Goal: Navigation & Orientation: Find specific page/section

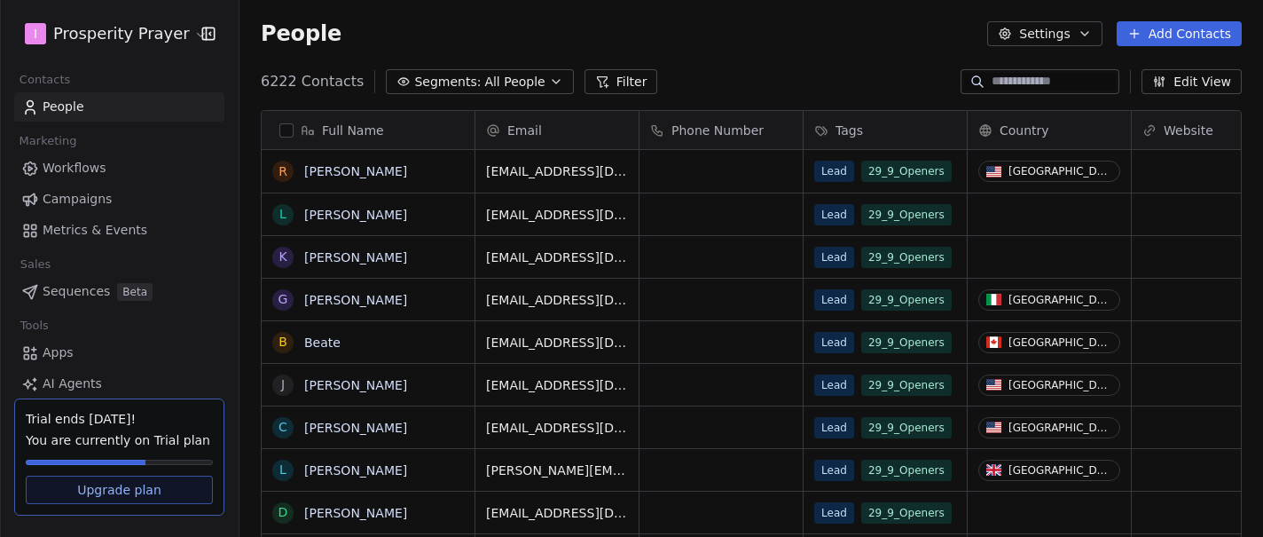
scroll to position [472, 1024]
click at [94, 164] on span "Workflows" at bounding box center [75, 168] width 64 height 19
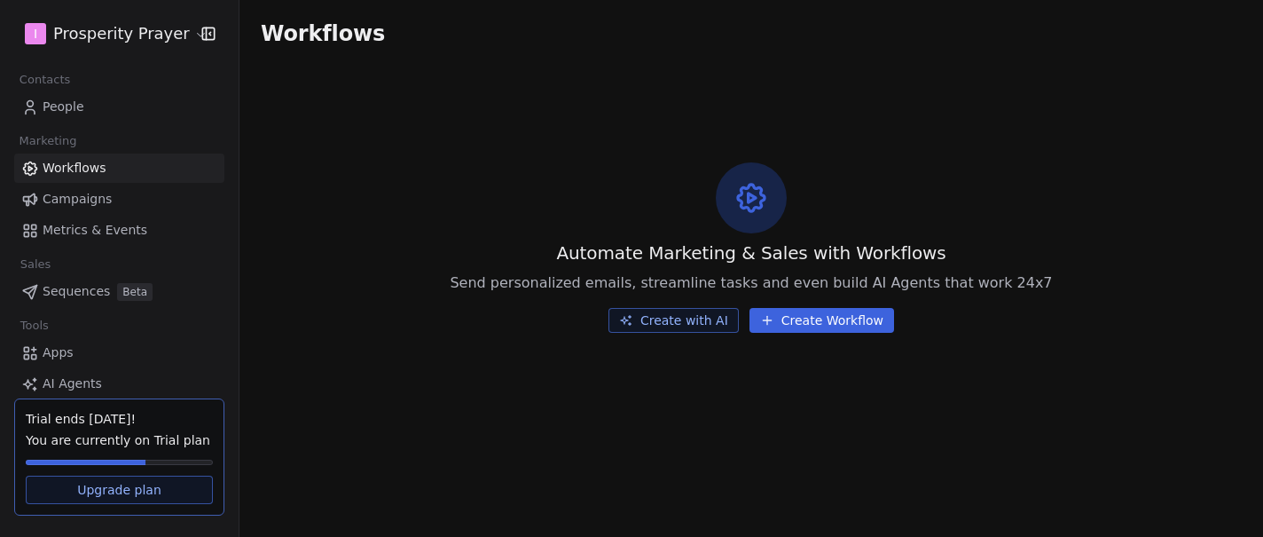
click at [95, 210] on link "Campaigns" at bounding box center [119, 199] width 210 height 29
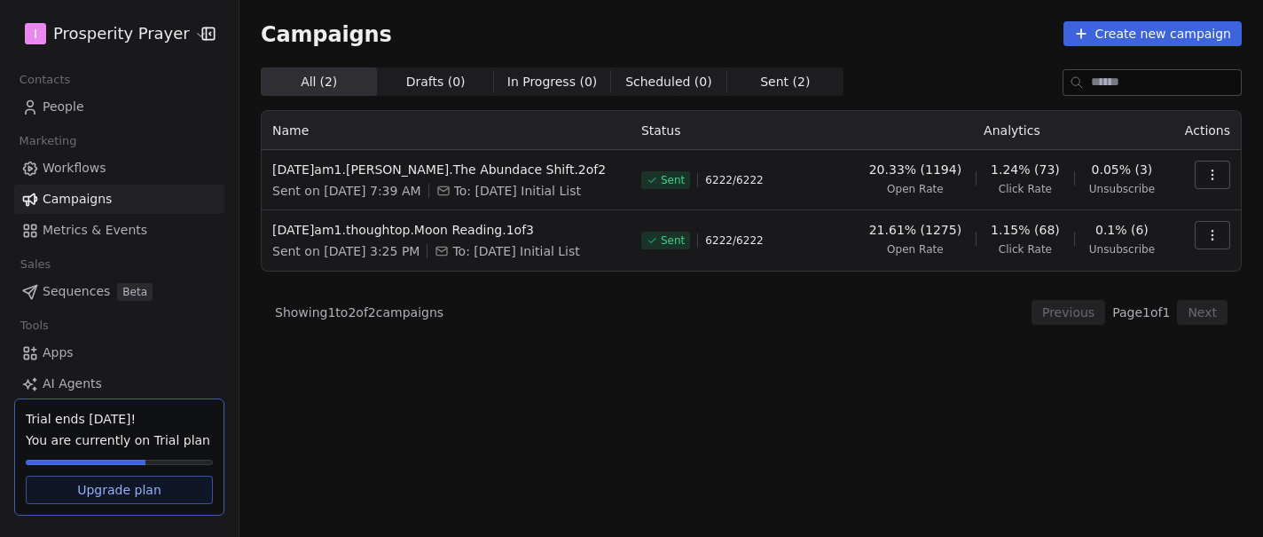
click at [1210, 180] on icon "button" at bounding box center [1213, 175] width 14 height 14
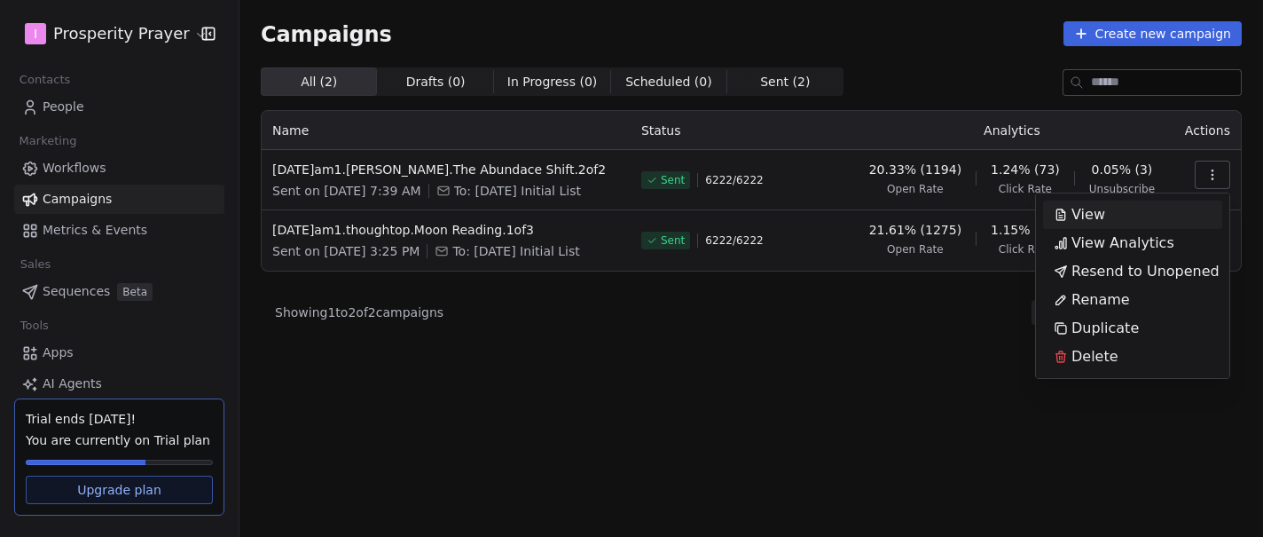
click at [162, 37] on html "I Prosperity Prayer Contacts People Marketing Workflows Campaigns Metrics & Eve…" at bounding box center [631, 268] width 1263 height 537
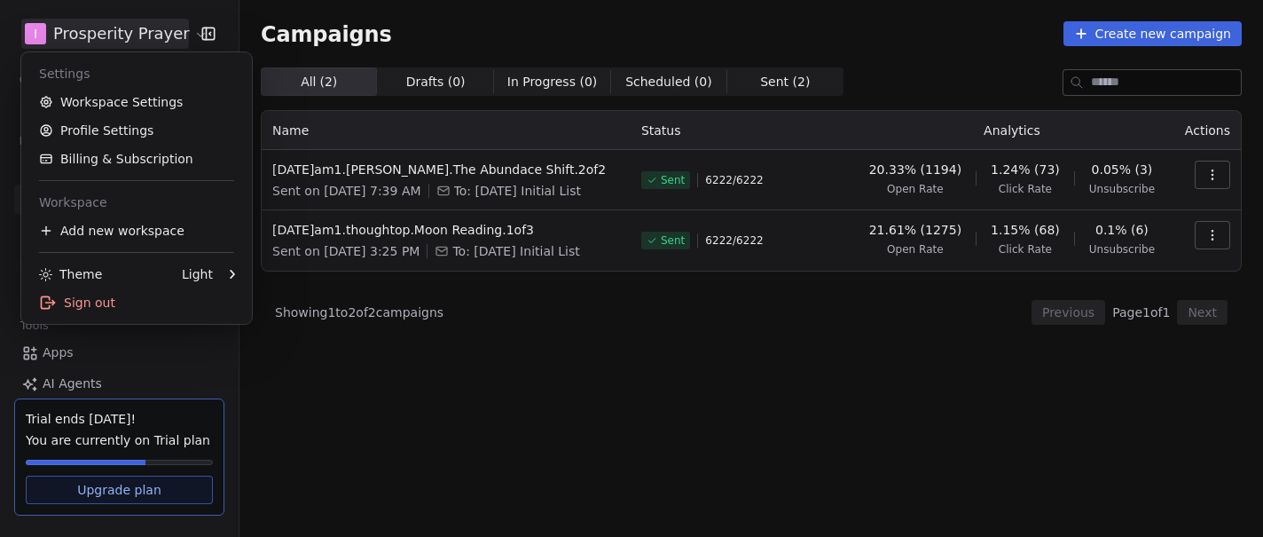
click at [165, 35] on html "I Prosperity Prayer Contacts People Marketing Workflows Campaigns Metrics & Eve…" at bounding box center [631, 268] width 1263 height 537
click at [137, 131] on link "Profile Settings" at bounding box center [136, 130] width 216 height 28
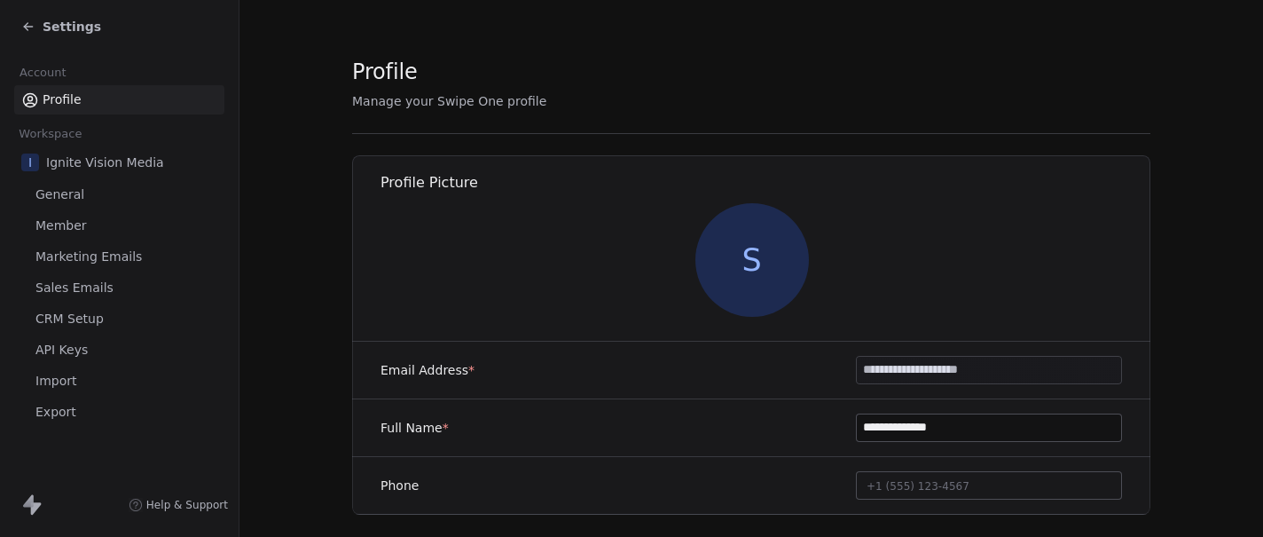
click at [67, 224] on span "Member" at bounding box center [60, 225] width 51 height 19
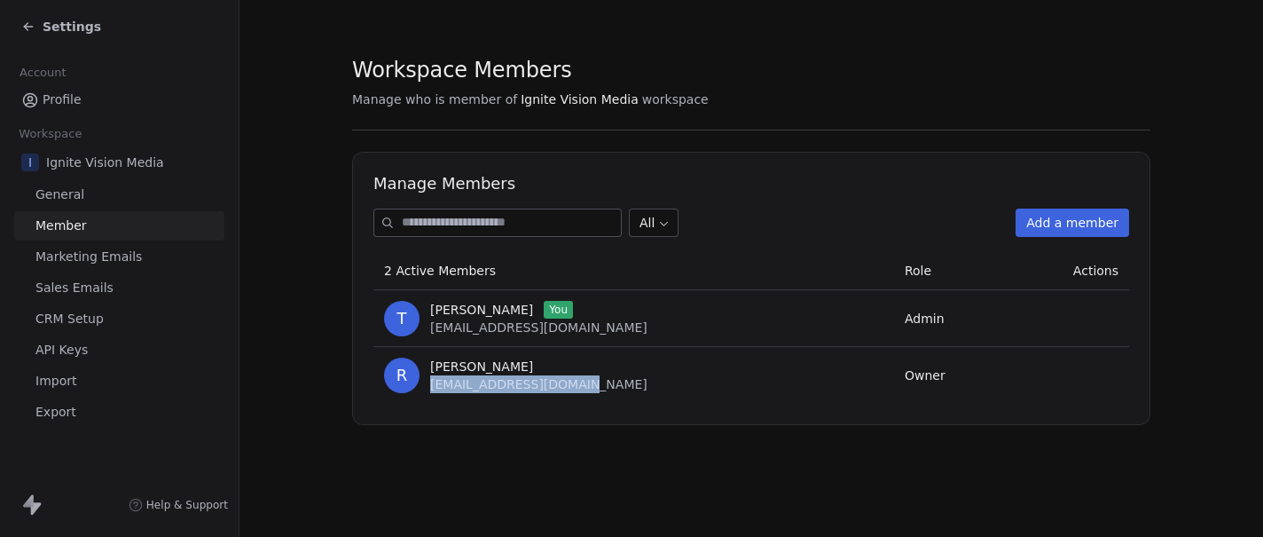
drag, startPoint x: 565, startPoint y: 386, endPoint x: 426, endPoint y: 392, distance: 139.4
click at [426, 392] on div "R [PERSON_NAME] [PERSON_NAME][EMAIL_ADDRESS][DOMAIN_NAME]" at bounding box center [633, 374] width 499 height 35
copy span "[EMAIL_ADDRESS][DOMAIN_NAME]"
click at [67, 27] on span "Settings" at bounding box center [72, 27] width 59 height 18
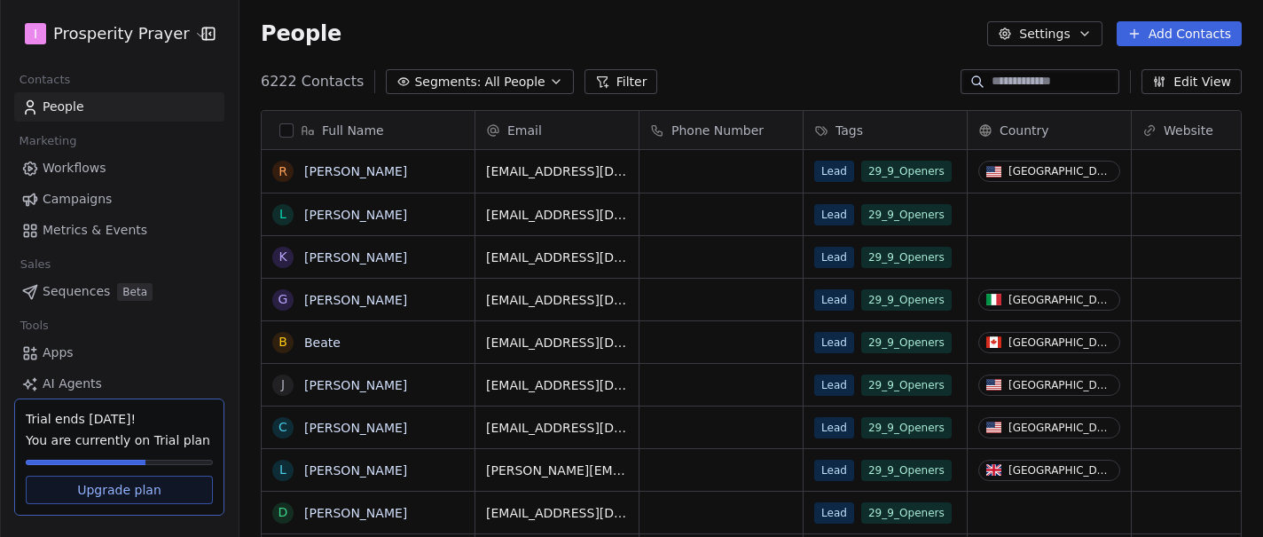
scroll to position [472, 1024]
